Goal: Book appointment/travel/reservation

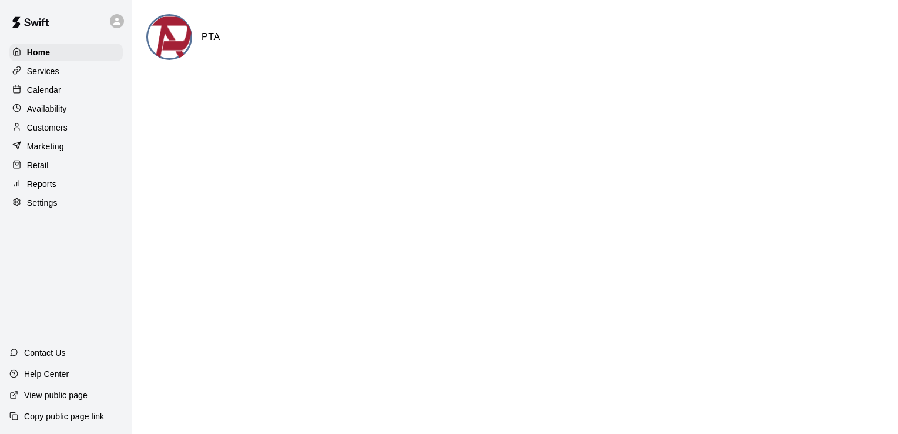
click at [56, 93] on p "Calendar" at bounding box center [44, 90] width 34 height 12
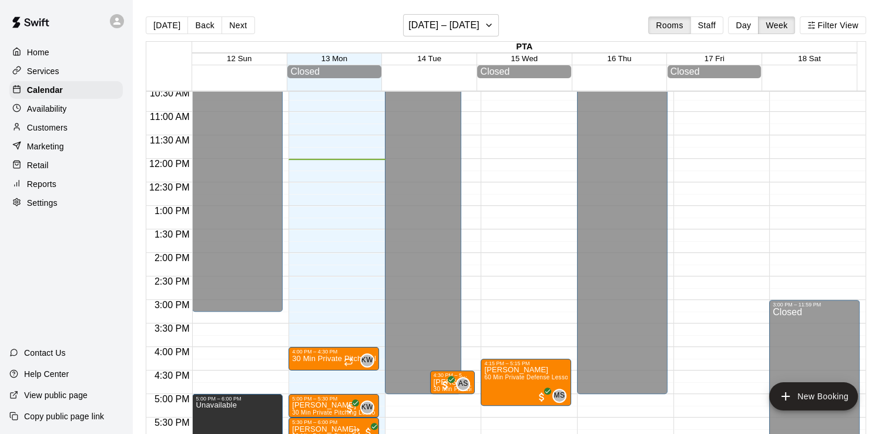
scroll to position [496, 0]
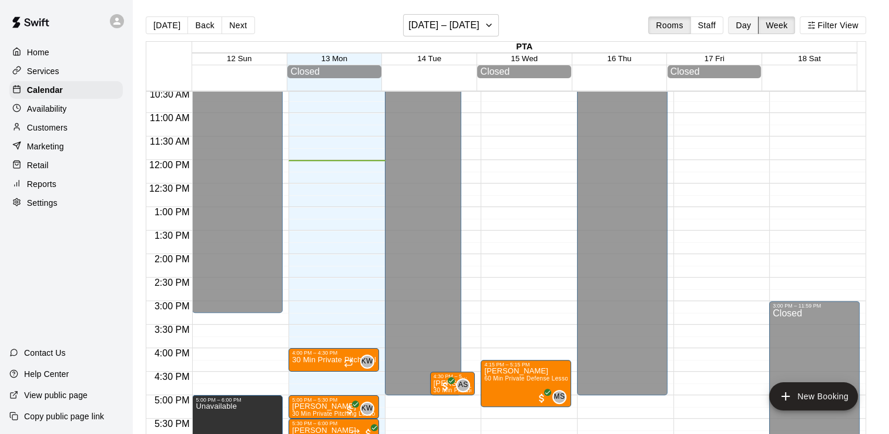
click at [755, 25] on button "Day" at bounding box center [743, 25] width 31 height 18
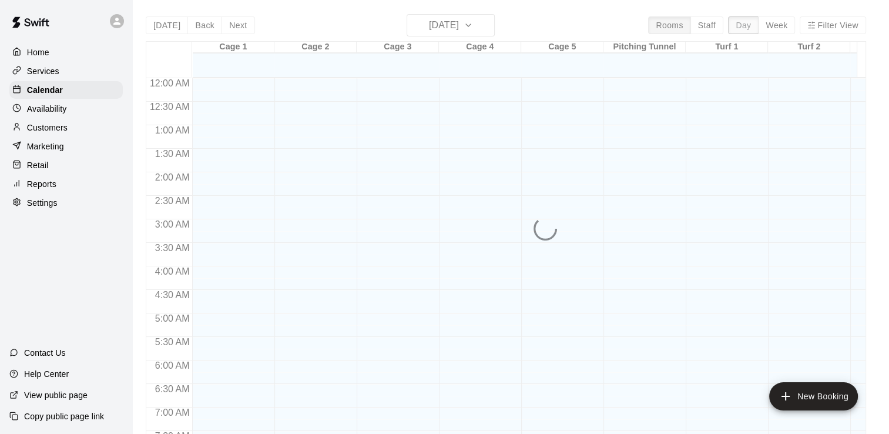
scroll to position [564, 0]
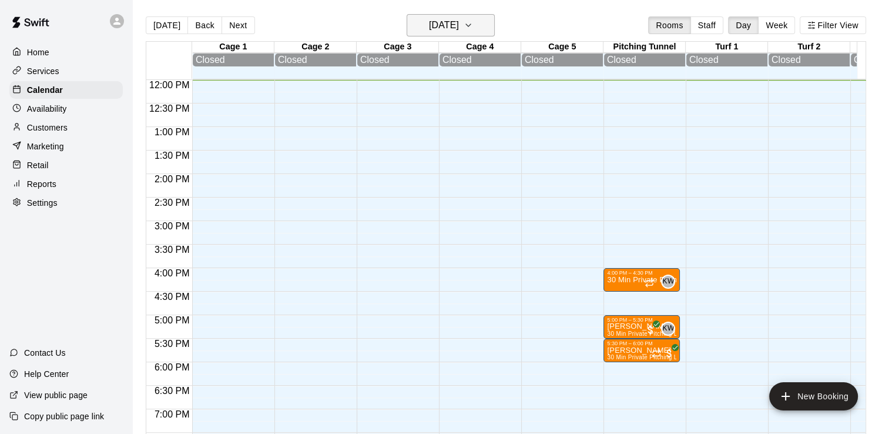
click at [440, 24] on h6 "[DATE]" at bounding box center [444, 25] width 30 height 16
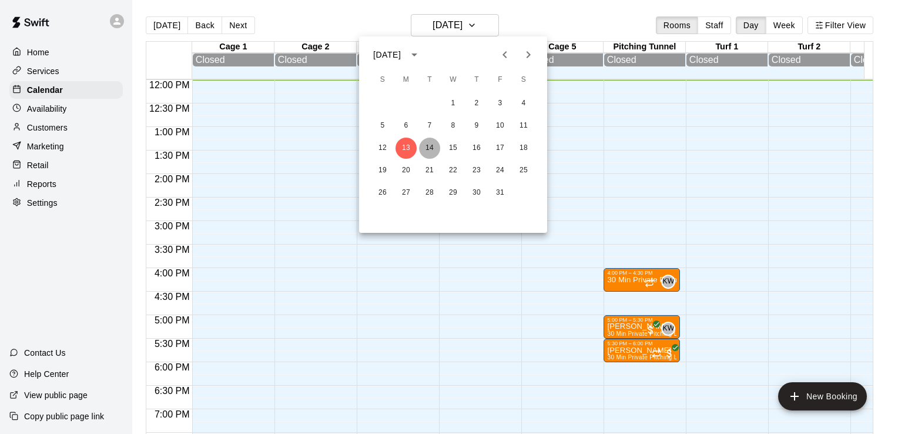
click at [434, 148] on button "14" at bounding box center [429, 148] width 21 height 21
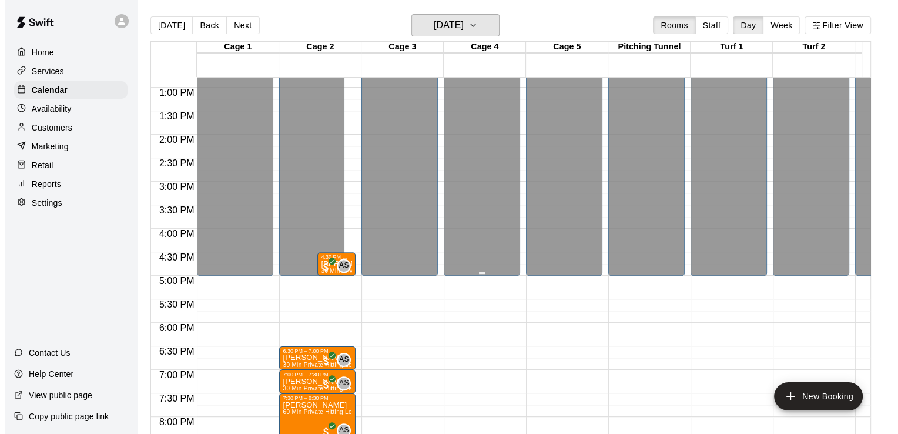
scroll to position [594, 0]
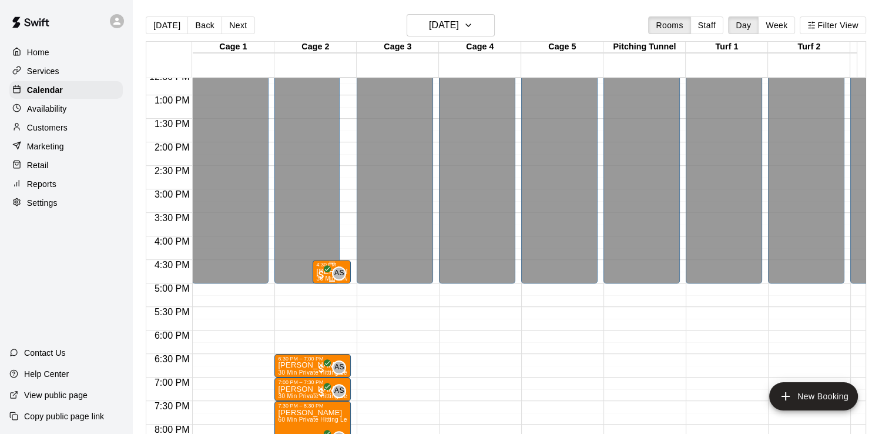
click at [326, 279] on span "All customers have paid" at bounding box center [322, 275] width 12 height 12
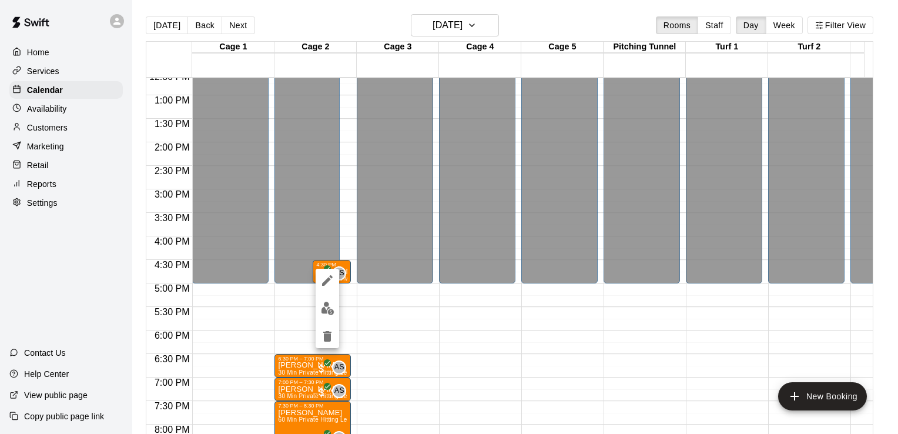
click at [399, 266] on div at bounding box center [449, 217] width 898 height 434
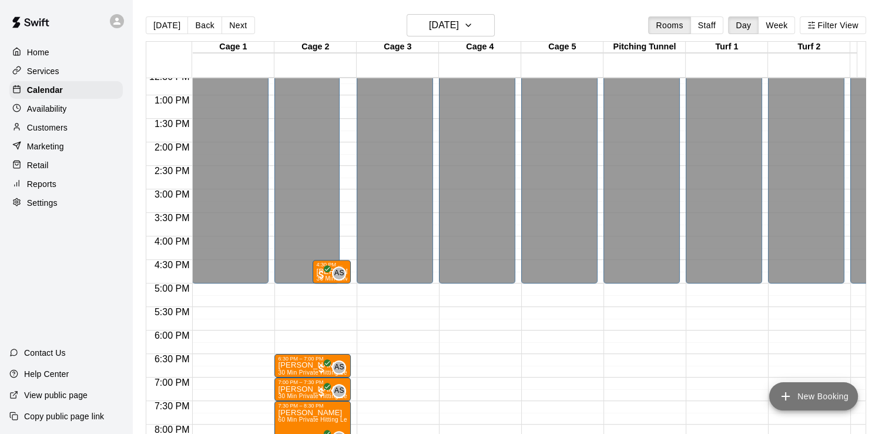
click at [785, 387] on button "New Booking" at bounding box center [813, 396] width 89 height 28
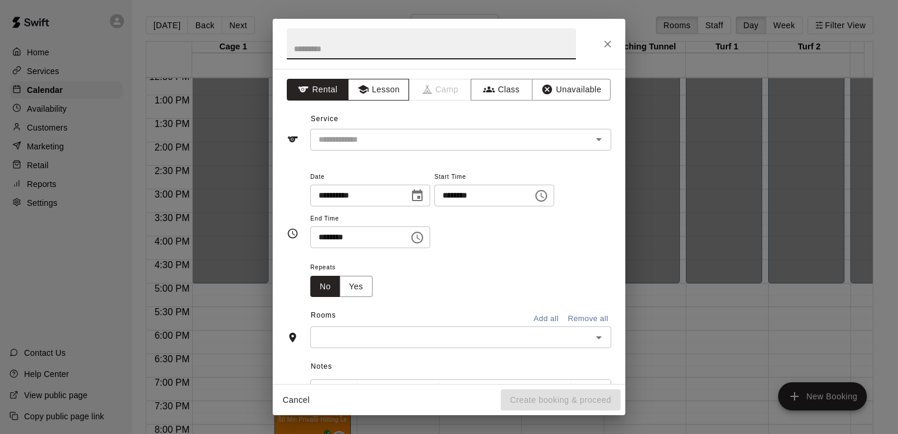
click at [382, 86] on button "Lesson" at bounding box center [379, 90] width 62 height 22
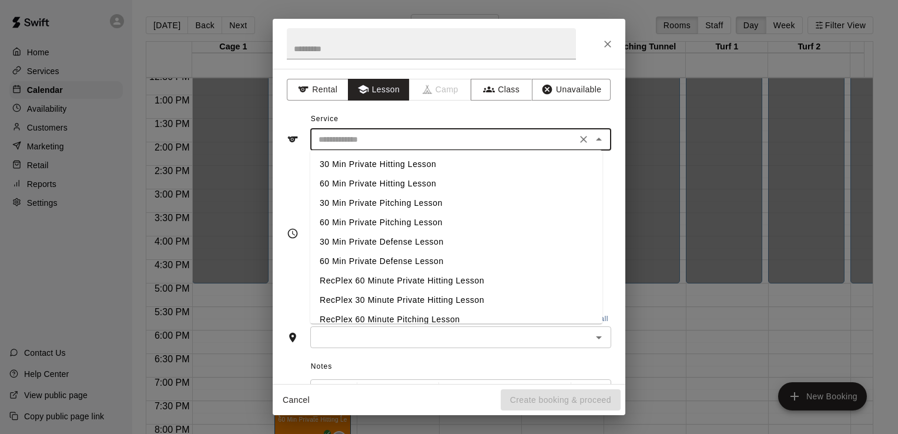
click at [390, 143] on input "text" at bounding box center [443, 139] width 259 height 15
click at [399, 157] on li "30 Min Private Hitting Lesson" at bounding box center [456, 164] width 292 height 19
type input "**********"
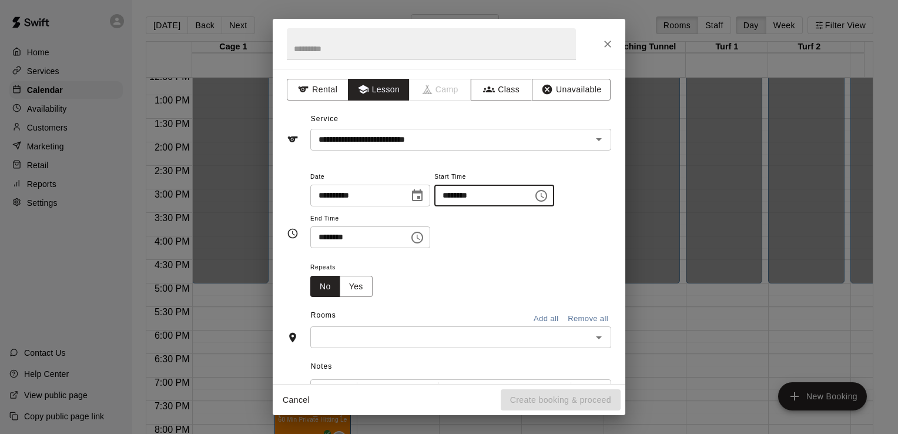
click at [509, 203] on input "********" at bounding box center [479, 196] width 91 height 22
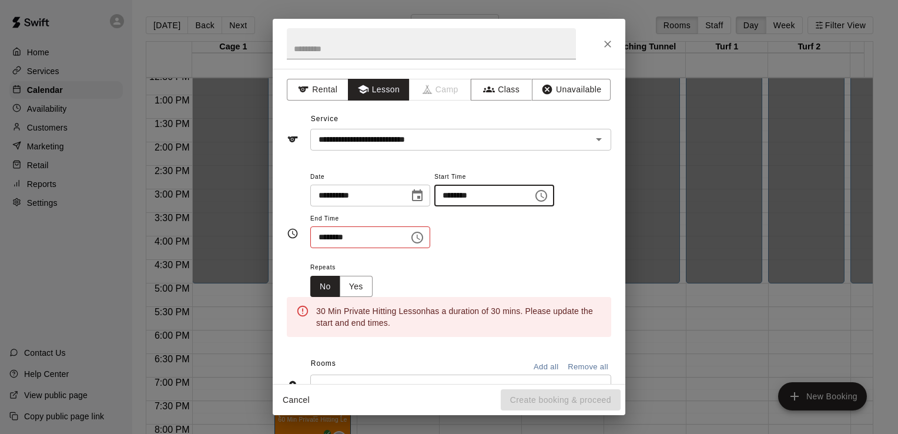
type input "********"
click at [333, 243] on input "********" at bounding box center [355, 237] width 91 height 22
click at [324, 239] on input "********" at bounding box center [355, 237] width 91 height 22
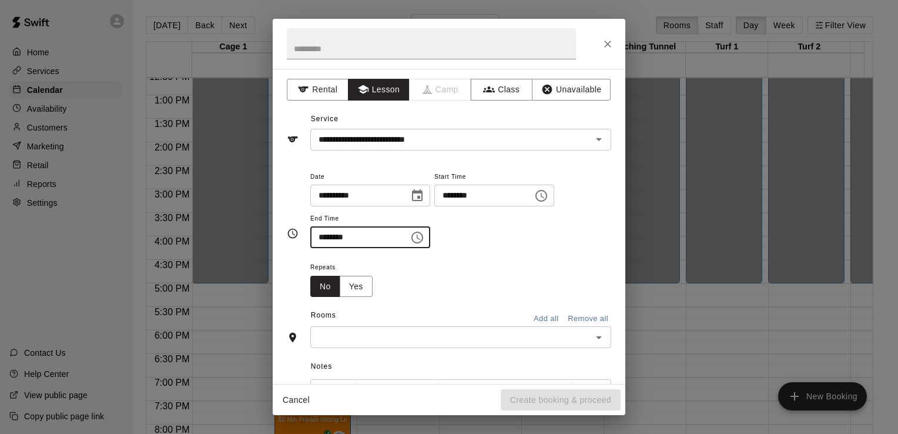
type input "********"
click at [408, 289] on div "Repeats No Yes" at bounding box center [460, 278] width 301 height 37
click at [414, 332] on input "text" at bounding box center [451, 337] width 275 height 15
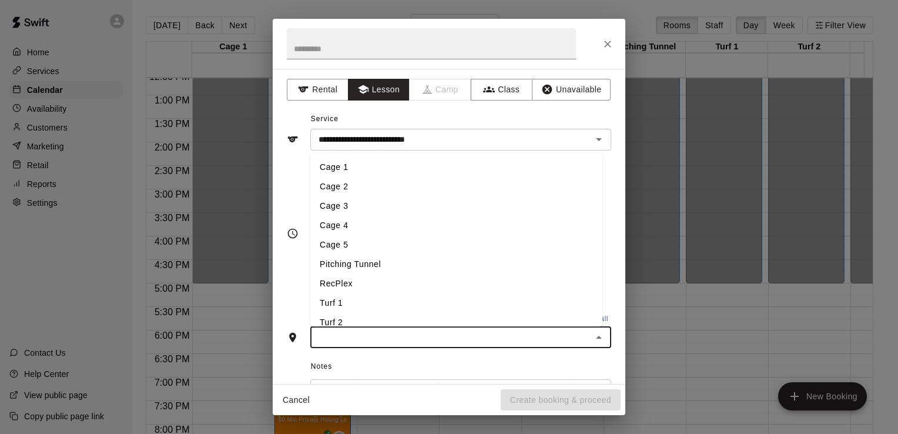
click at [350, 203] on li "Cage 3" at bounding box center [456, 205] width 292 height 19
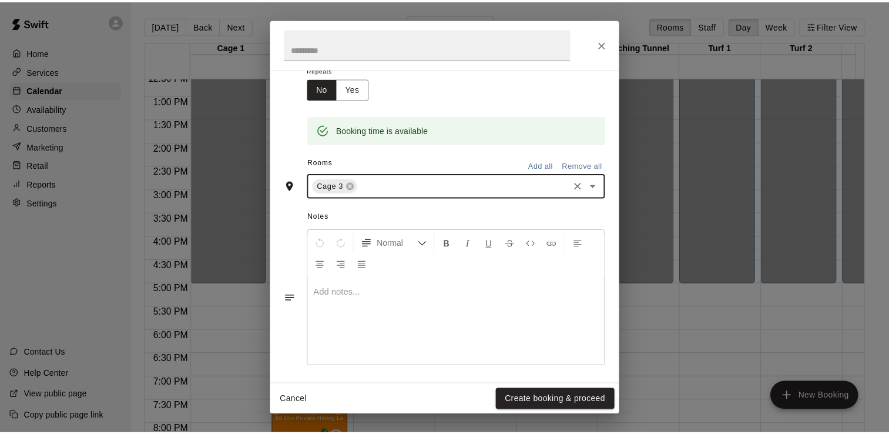
scroll to position [199, 0]
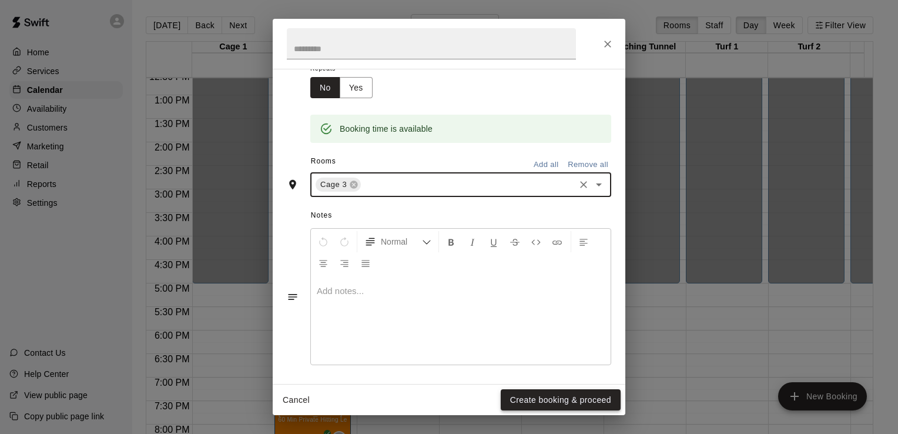
click at [584, 401] on button "Create booking & proceed" at bounding box center [561, 400] width 120 height 22
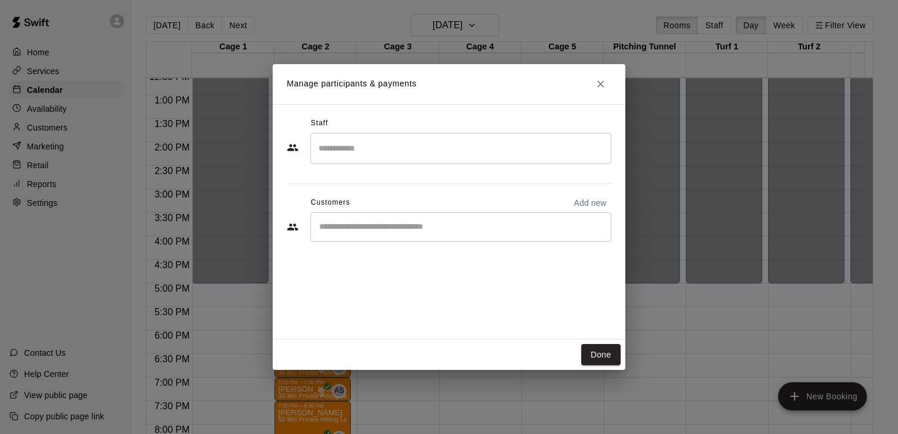
click at [452, 154] on input "Search staff" at bounding box center [461, 148] width 290 height 21
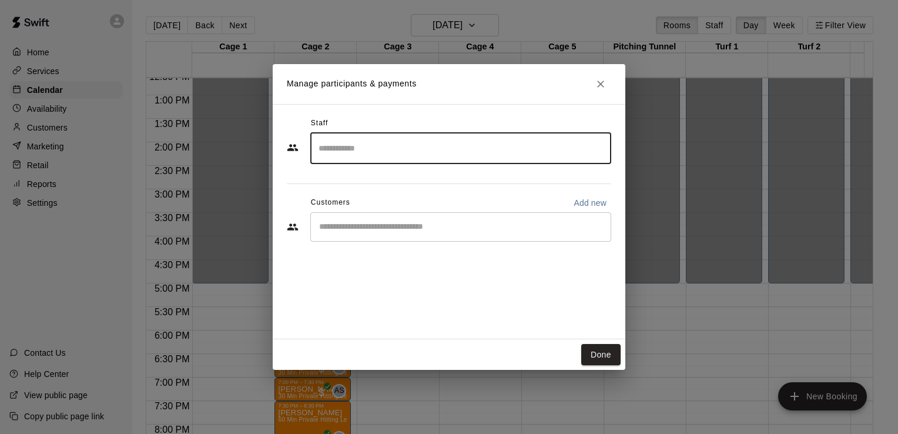
click at [452, 154] on input "Search staff" at bounding box center [461, 148] width 290 height 21
click at [409, 178] on div "[PERSON_NAME] Admin" at bounding box center [471, 187] width 262 height 23
type input "***"
click at [412, 229] on input "Start typing to search customers..." at bounding box center [461, 227] width 290 height 12
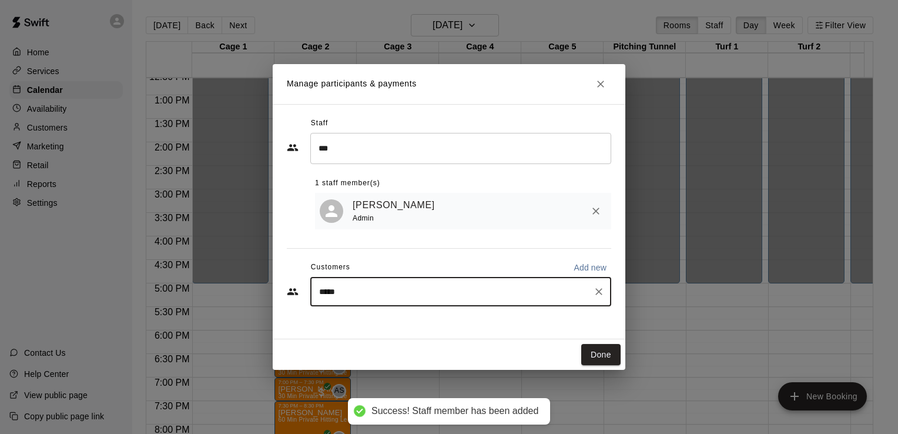
type input "******"
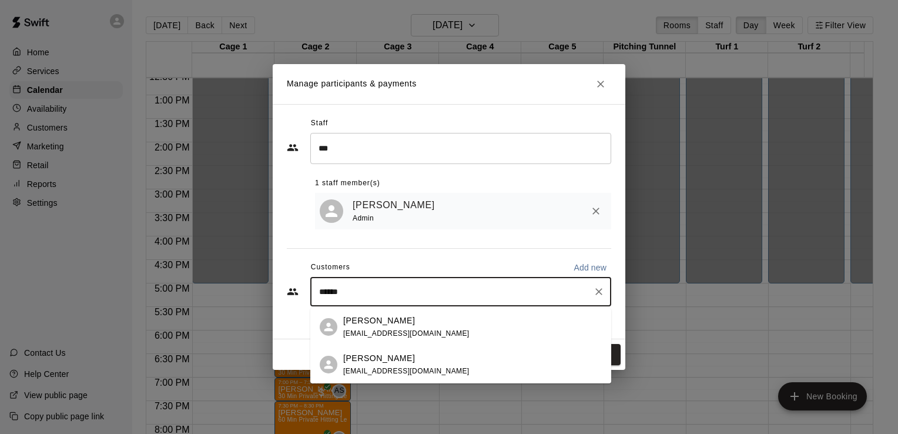
click at [380, 328] on div "[PERSON_NAME] [PERSON_NAME][EMAIL_ADDRESS][DOMAIN_NAME]" at bounding box center [406, 326] width 126 height 25
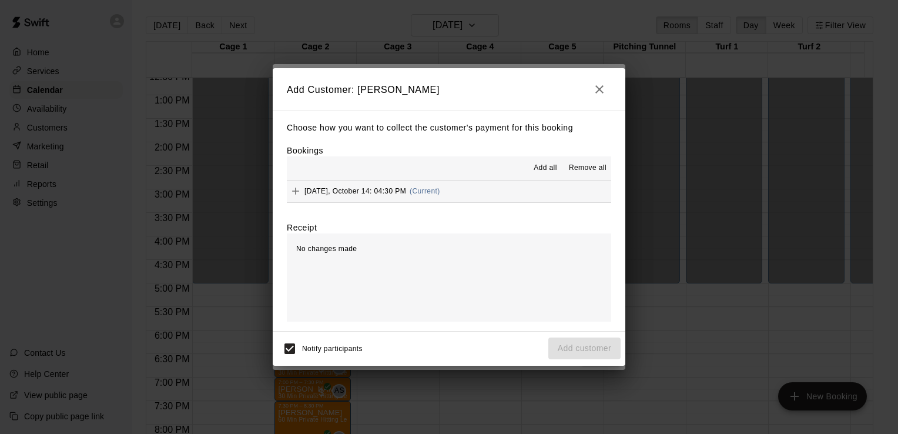
click at [426, 195] on span "(Current)" at bounding box center [425, 191] width 31 height 8
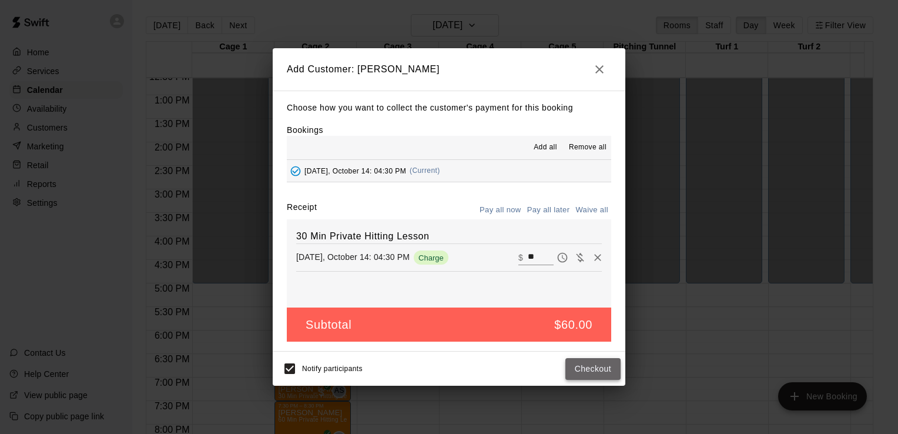
click at [582, 367] on button "Checkout" at bounding box center [592, 369] width 55 height 22
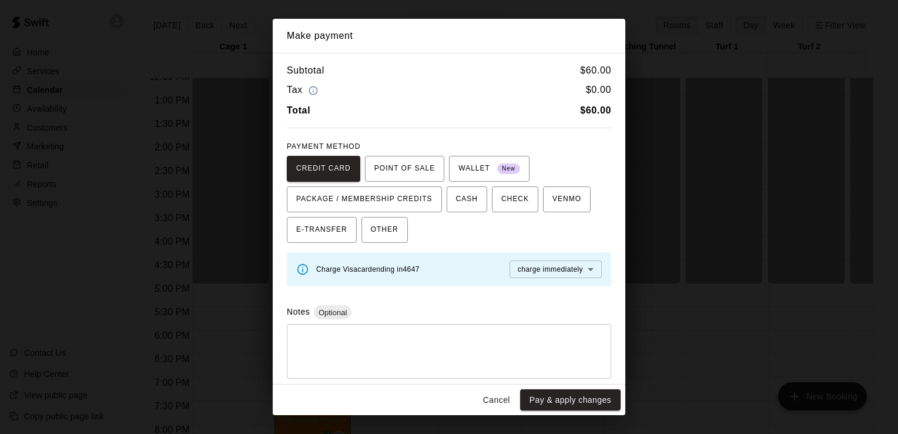
click at [508, 403] on button "Cancel" at bounding box center [497, 400] width 38 height 22
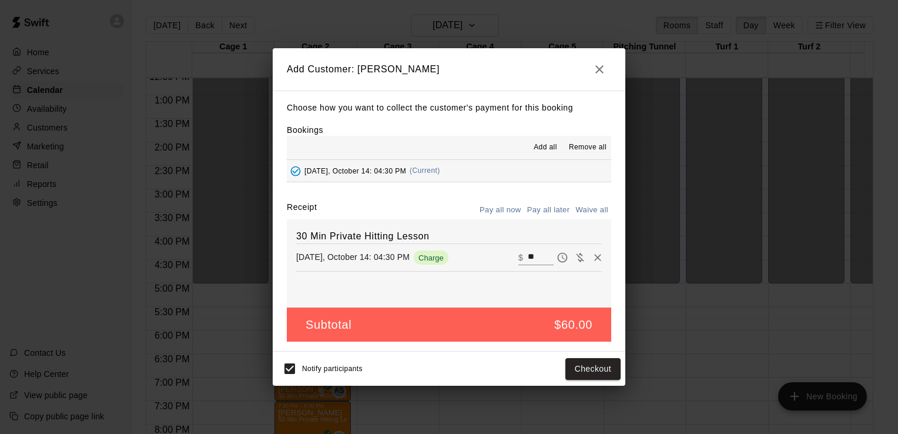
click at [587, 213] on button "Waive all" at bounding box center [592, 210] width 39 height 18
type input "*"
click at [579, 371] on button "Add customer" at bounding box center [584, 369] width 72 height 22
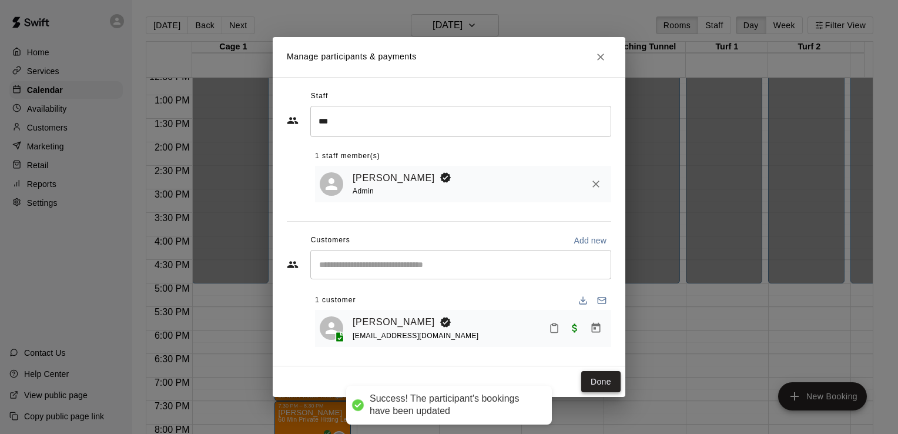
click at [603, 384] on button "Done" at bounding box center [600, 382] width 39 height 22
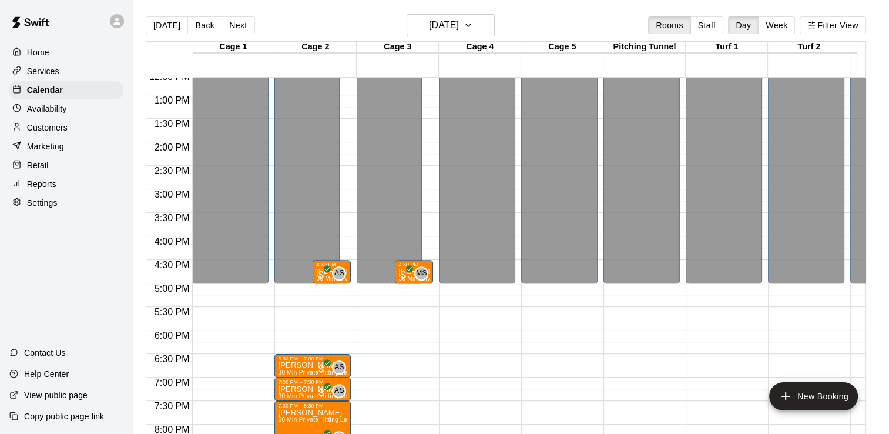
click at [604, 384] on div "12:00 AM – 5:00 PM Closed 8:30 PM – 11:59 PM Closed" at bounding box center [642, 48] width 76 height 1129
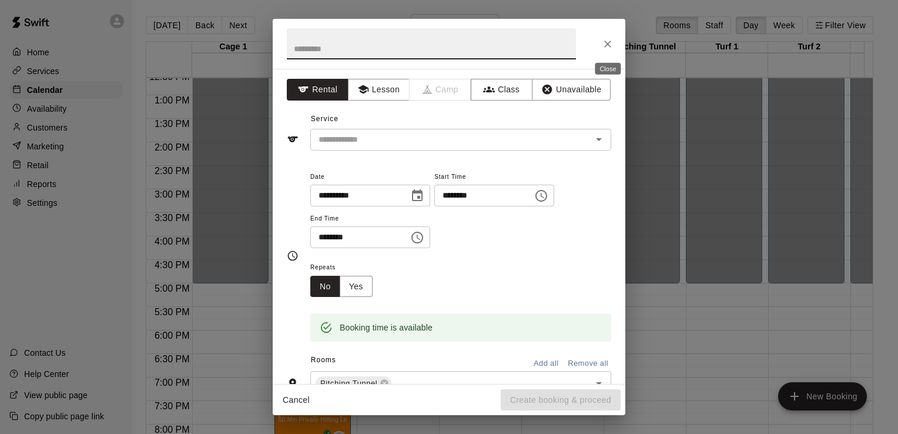
click at [610, 45] on icon "Close" at bounding box center [608, 44] width 12 height 12
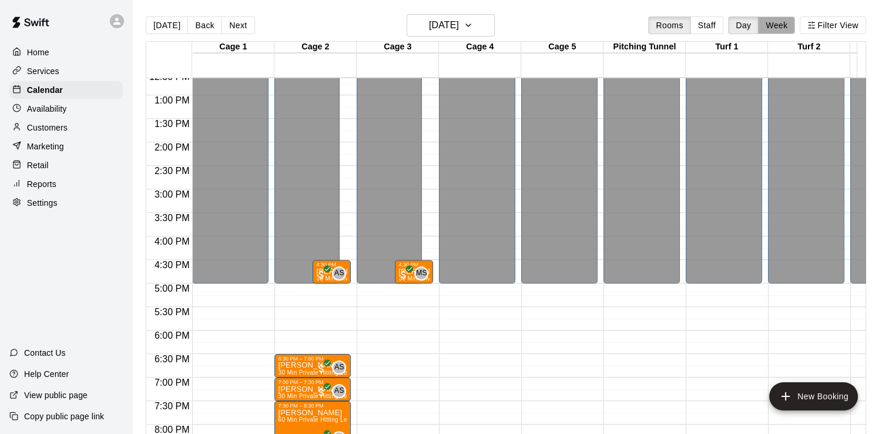
click at [779, 25] on button "Week" at bounding box center [776, 25] width 37 height 18
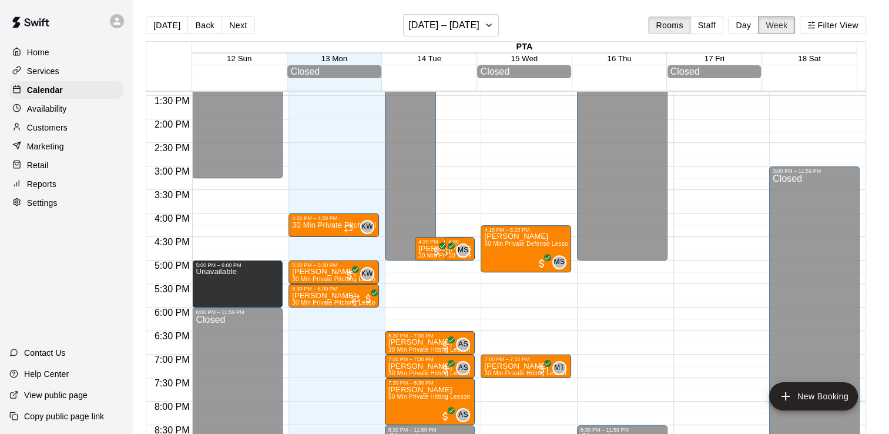
scroll to position [630, 0]
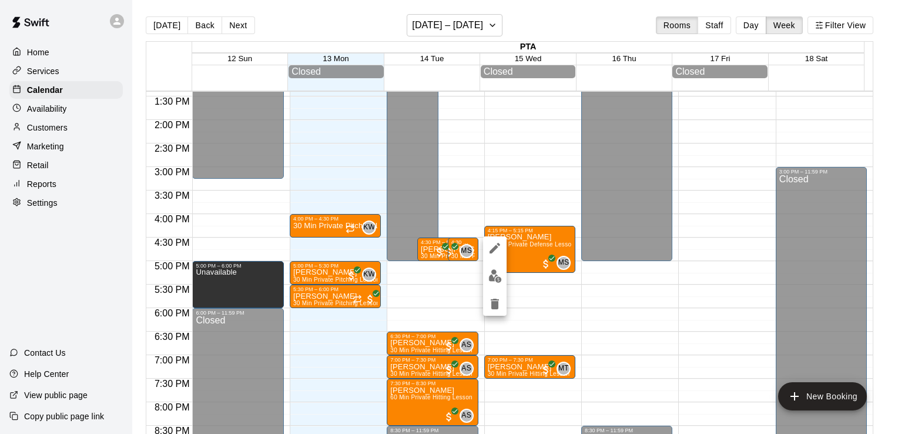
click at [524, 265] on div at bounding box center [449, 217] width 898 height 434
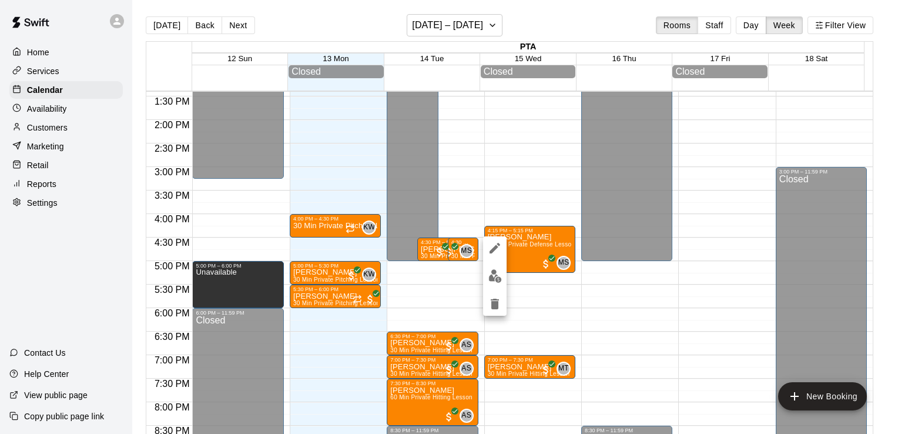
click at [650, 285] on div at bounding box center [449, 217] width 898 height 434
